Goal: Information Seeking & Learning: Learn about a topic

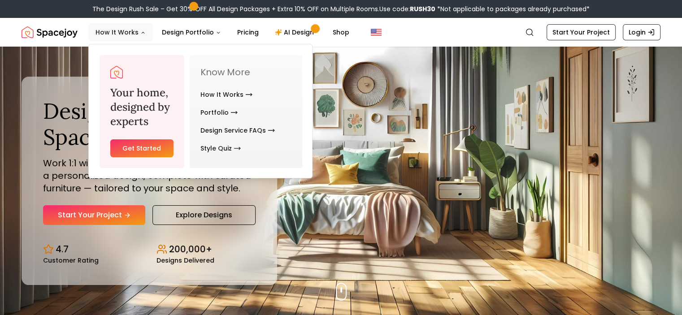
click at [143, 34] on icon "Main" at bounding box center [142, 32] width 5 height 5
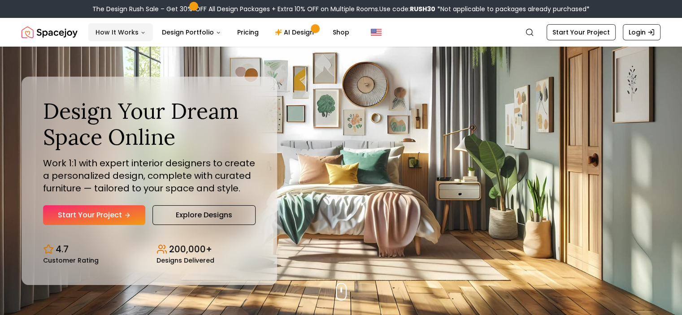
click at [140, 35] on icon "Main" at bounding box center [142, 32] width 5 height 5
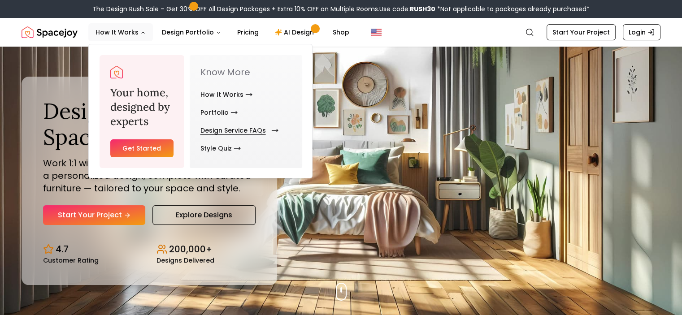
click at [244, 127] on link "Design Service FAQs" at bounding box center [237, 130] width 74 height 18
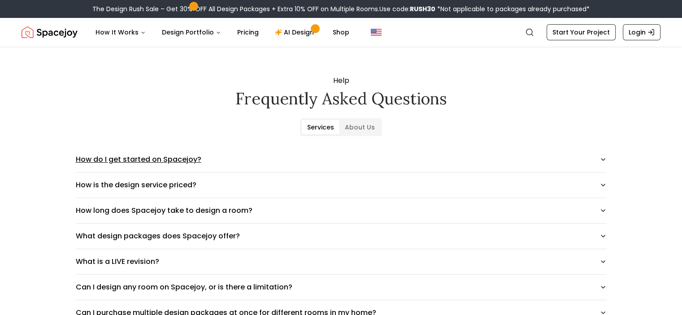
click at [160, 164] on button "How do I get started on Spacejoy?" at bounding box center [341, 159] width 531 height 25
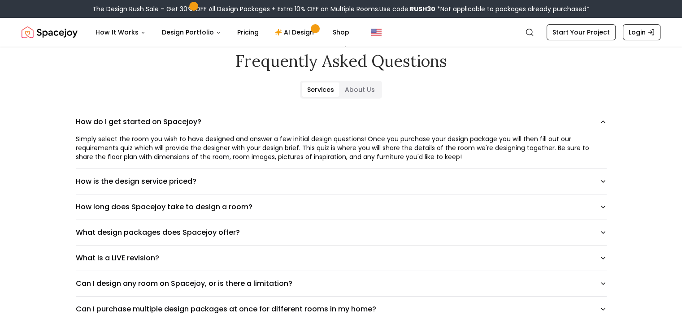
scroll to position [45, 0]
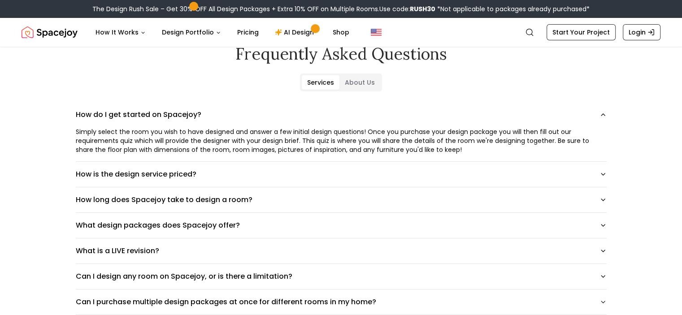
click at [159, 181] on button "How is the design service priced?" at bounding box center [341, 174] width 531 height 25
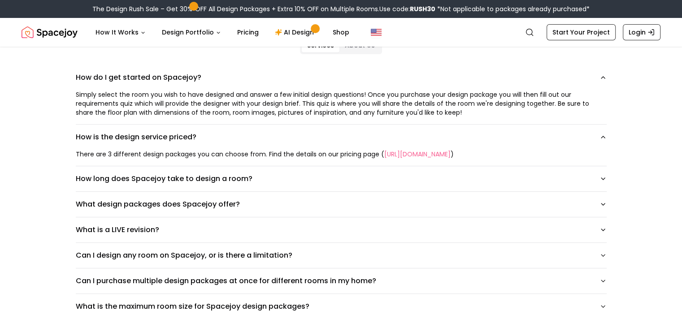
scroll to position [90, 0]
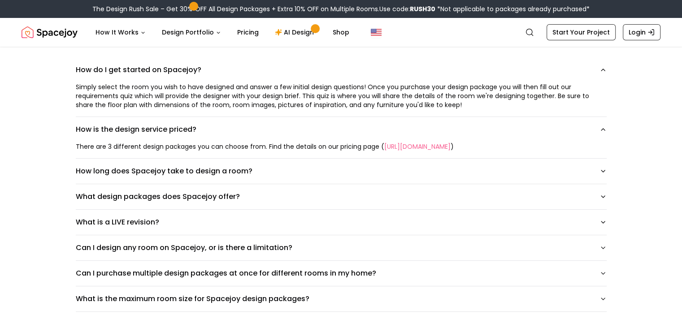
click at [159, 181] on button "How long does Spacejoy take to design a room?" at bounding box center [341, 171] width 531 height 25
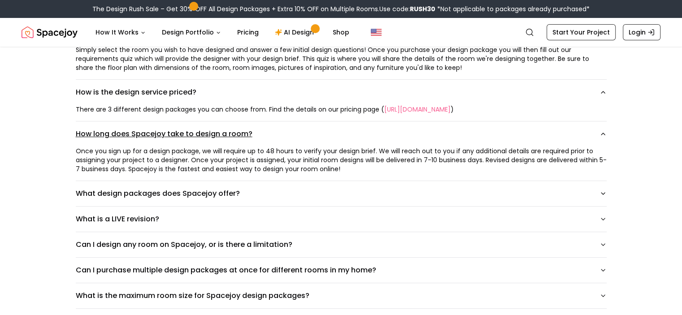
scroll to position [134, 0]
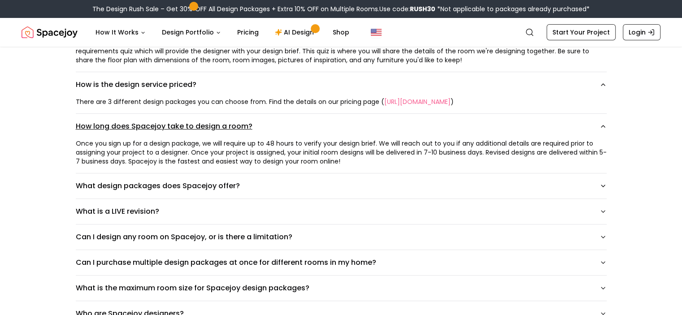
click at [158, 181] on button "What design packages does Spacejoy offer?" at bounding box center [341, 185] width 531 height 25
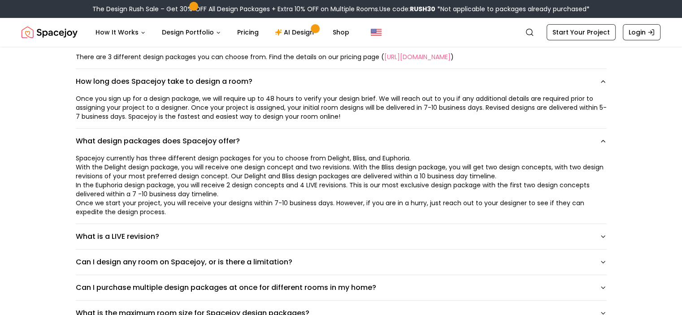
scroll to position [224, 0]
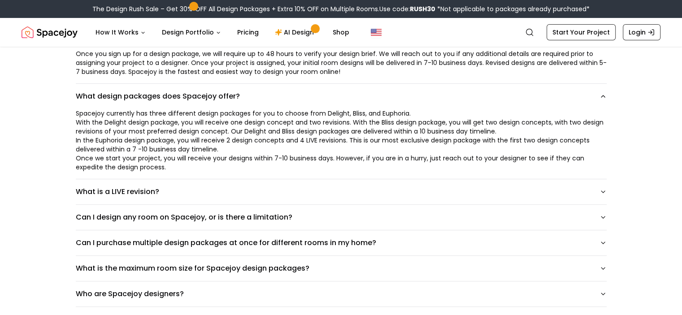
click at [157, 180] on button "What is a LIVE revision?" at bounding box center [341, 191] width 531 height 25
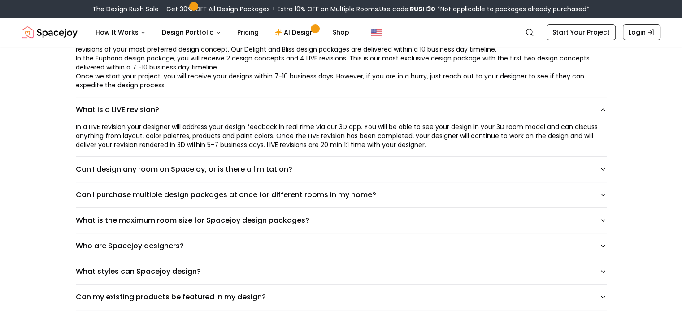
scroll to position [314, 0]
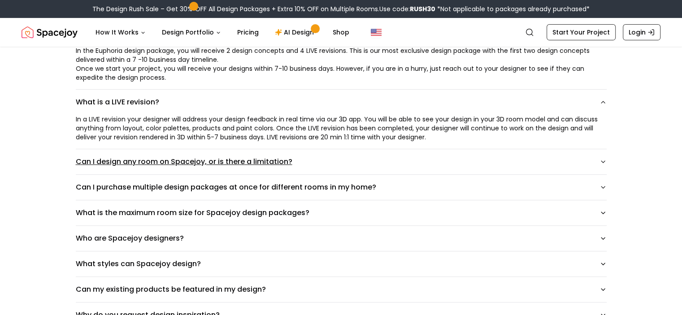
click at [161, 161] on button "Can I design any room on Spacejoy, or is there a limitation?" at bounding box center [341, 161] width 531 height 25
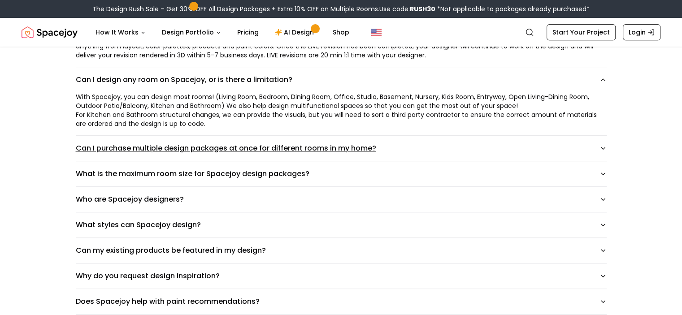
scroll to position [403, 0]
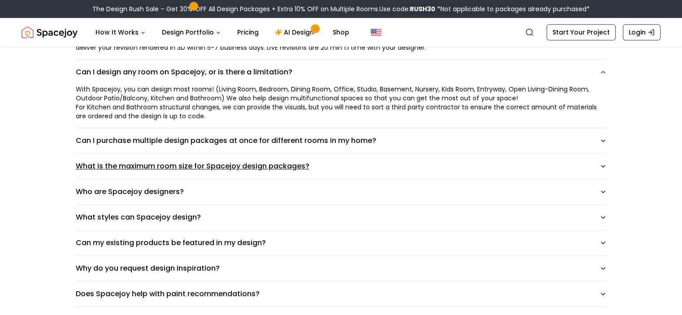
click at [229, 169] on button "What is the maximum room size for Spacejoy design packages?" at bounding box center [341, 166] width 531 height 25
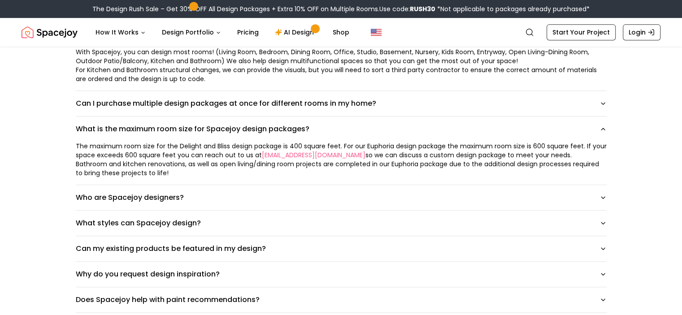
scroll to position [448, 0]
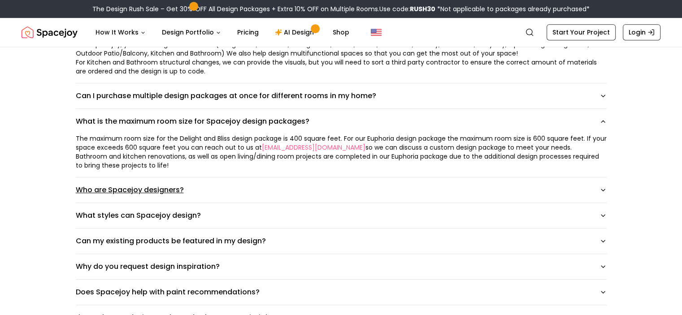
click at [171, 196] on button "Who are Spacejoy designers?" at bounding box center [341, 189] width 531 height 25
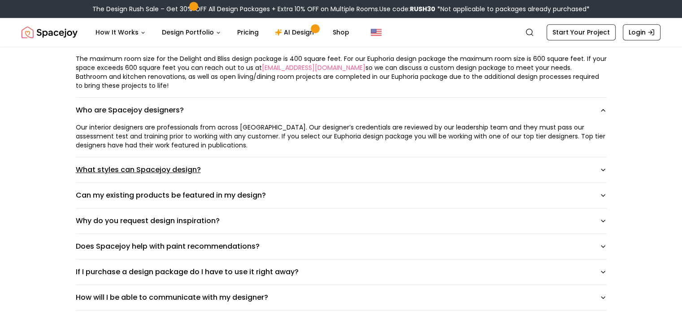
scroll to position [538, 0]
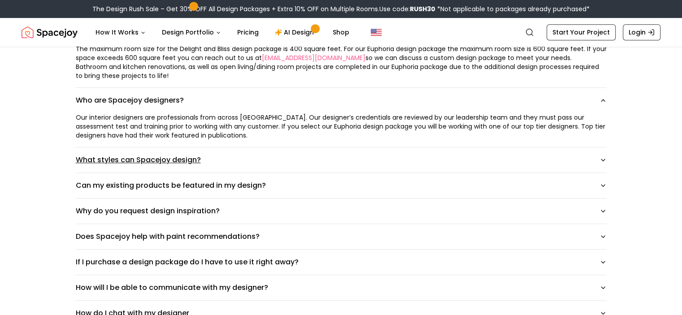
click at [184, 164] on button "What styles can Spacejoy design?" at bounding box center [341, 159] width 531 height 25
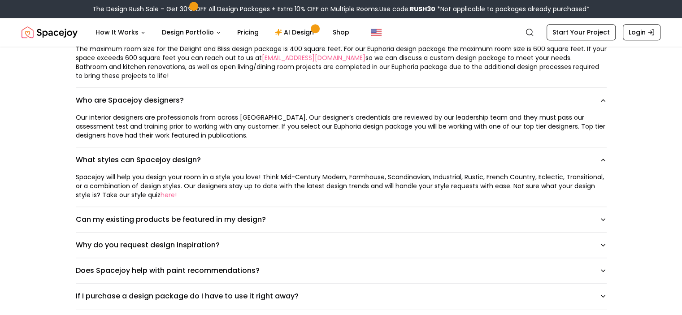
scroll to position [583, 0]
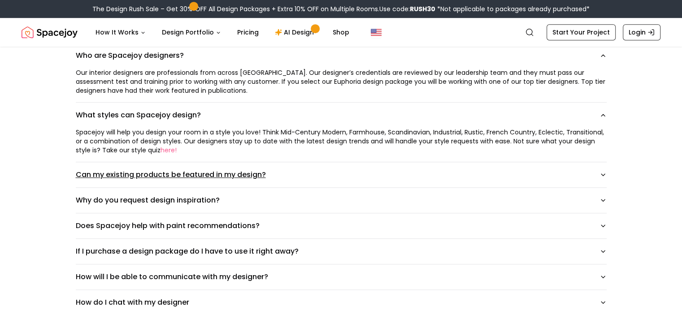
click at [240, 177] on button "Can my existing products be featured in my design?" at bounding box center [341, 174] width 531 height 25
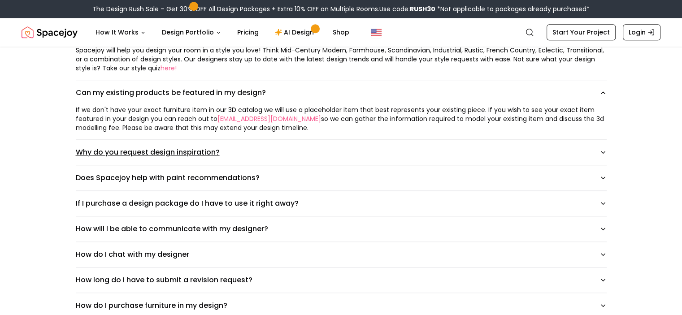
scroll to position [672, 0]
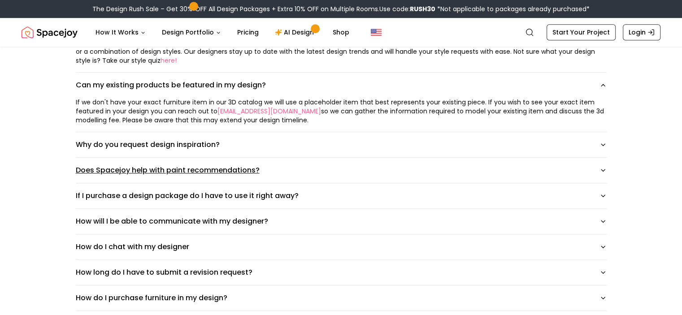
click at [202, 170] on button "Does Spacejoy help with paint recommendations?" at bounding box center [341, 170] width 531 height 25
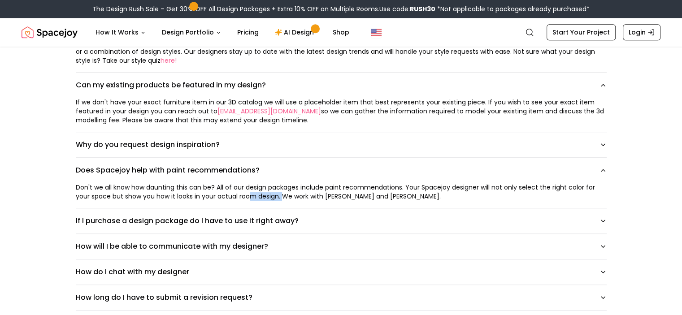
click at [259, 197] on div "Don't we all know how daunting this can be? All of our design packages include …" at bounding box center [341, 192] width 531 height 18
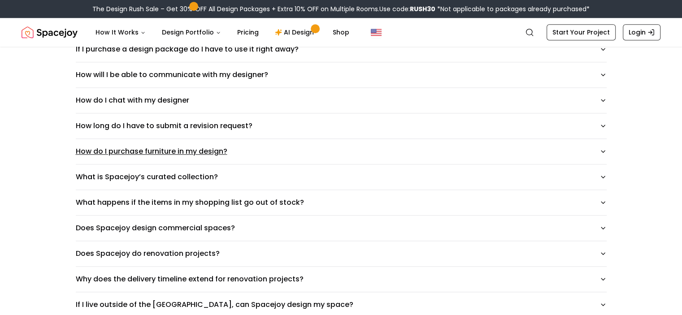
scroll to position [851, 0]
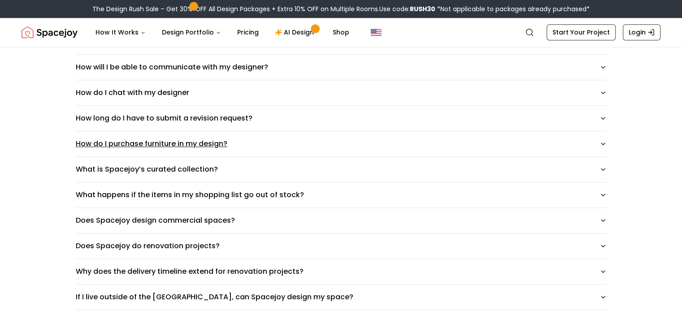
click at [196, 145] on button "How do I purchase furniture in my design?" at bounding box center [341, 143] width 531 height 25
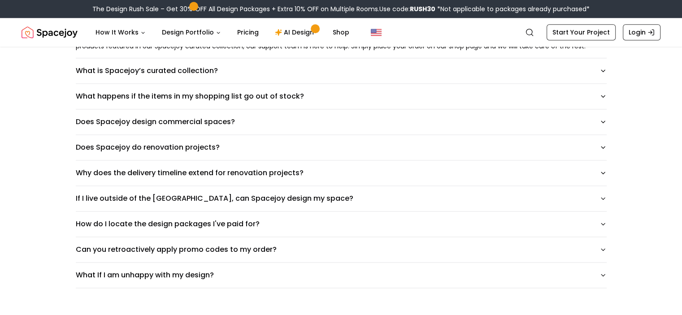
scroll to position [986, 0]
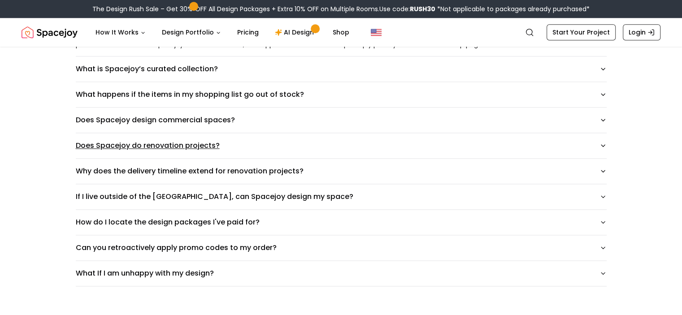
click at [202, 144] on button "Does Spacejoy do renovation projects?" at bounding box center [341, 145] width 531 height 25
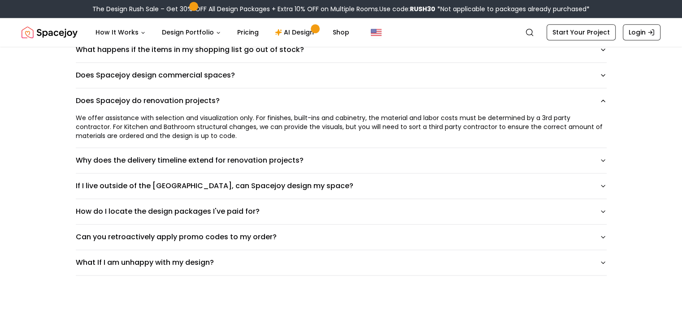
scroll to position [1076, 0]
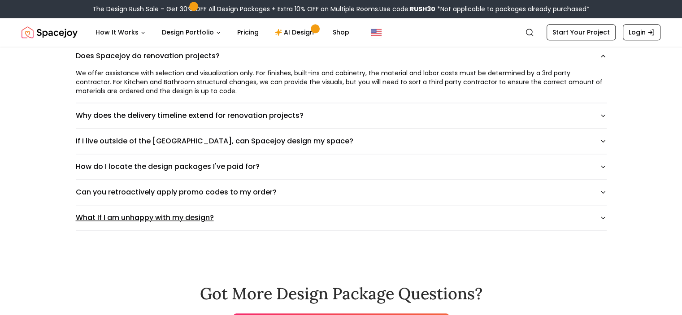
click at [208, 210] on button "What If I am unhappy with my design?" at bounding box center [341, 217] width 531 height 25
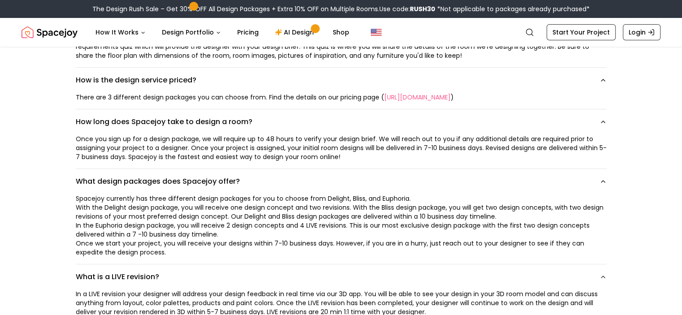
scroll to position [90, 0]
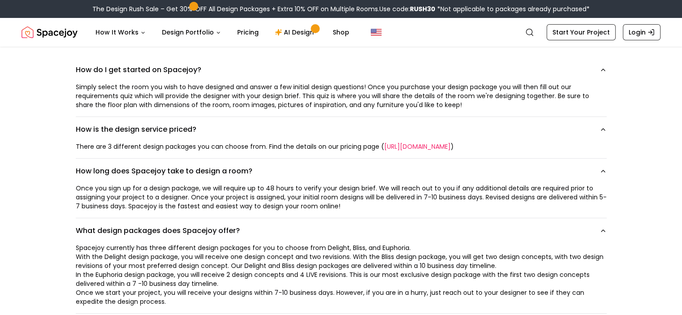
click at [397, 147] on link "https://www.spacejoy.com/pricing" at bounding box center [417, 146] width 66 height 9
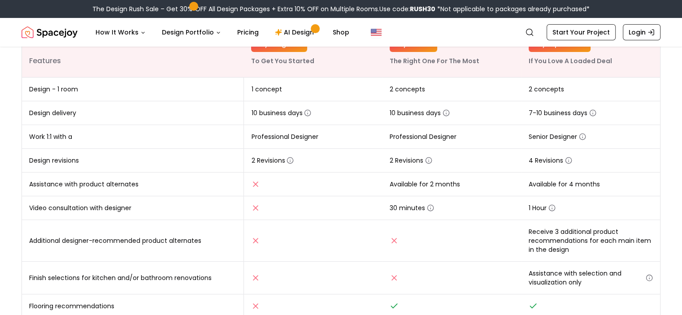
scroll to position [179, 0]
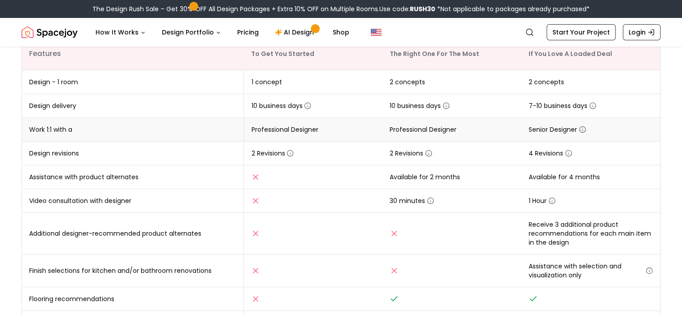
click at [584, 130] on icon "button" at bounding box center [582, 129] width 7 height 7
click at [676, 160] on div "Online interior design, made easy. Interior Design Packages That Fit Your Style…" at bounding box center [341, 160] width 682 height 586
click at [569, 156] on circle "button" at bounding box center [568, 154] width 6 height 6
click at [668, 164] on div "Online interior design, made easy. Interior Design Packages That Fit Your Style…" at bounding box center [341, 160] width 682 height 586
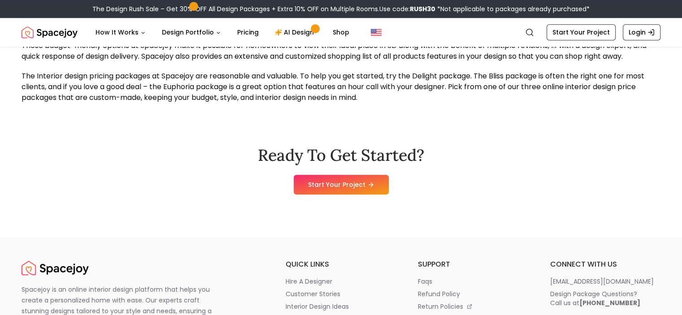
scroll to position [986, 0]
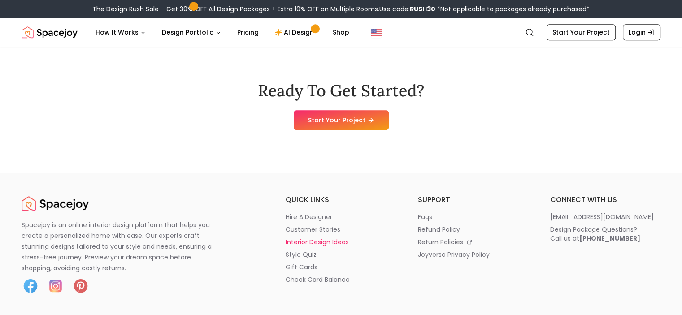
click at [304, 238] on p "interior design ideas" at bounding box center [316, 242] width 63 height 9
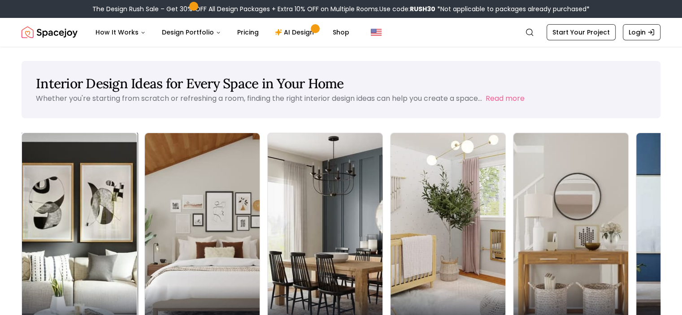
click at [74, 213] on img at bounding box center [79, 234] width 121 height 213
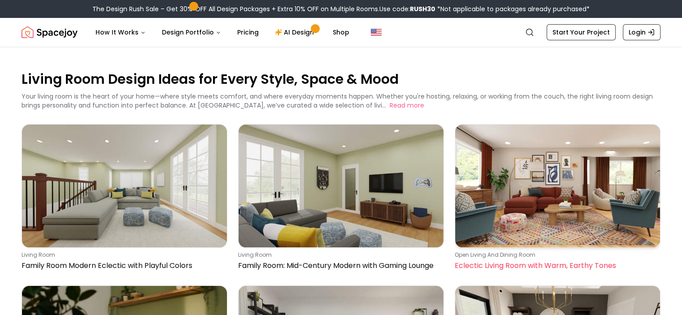
click at [522, 196] on img at bounding box center [557, 186] width 205 height 123
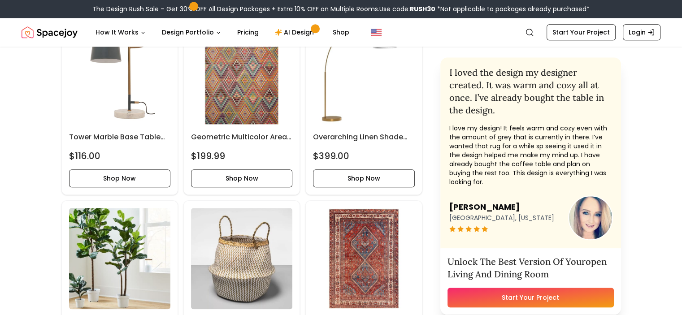
scroll to position [896, 0]
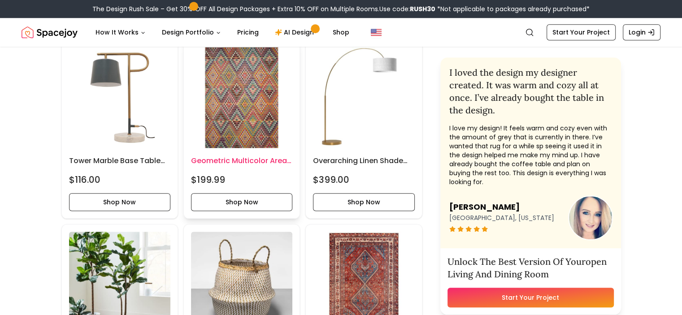
click at [219, 148] on img at bounding box center [241, 97] width 101 height 101
